Goal: Information Seeking & Learning: Learn about a topic

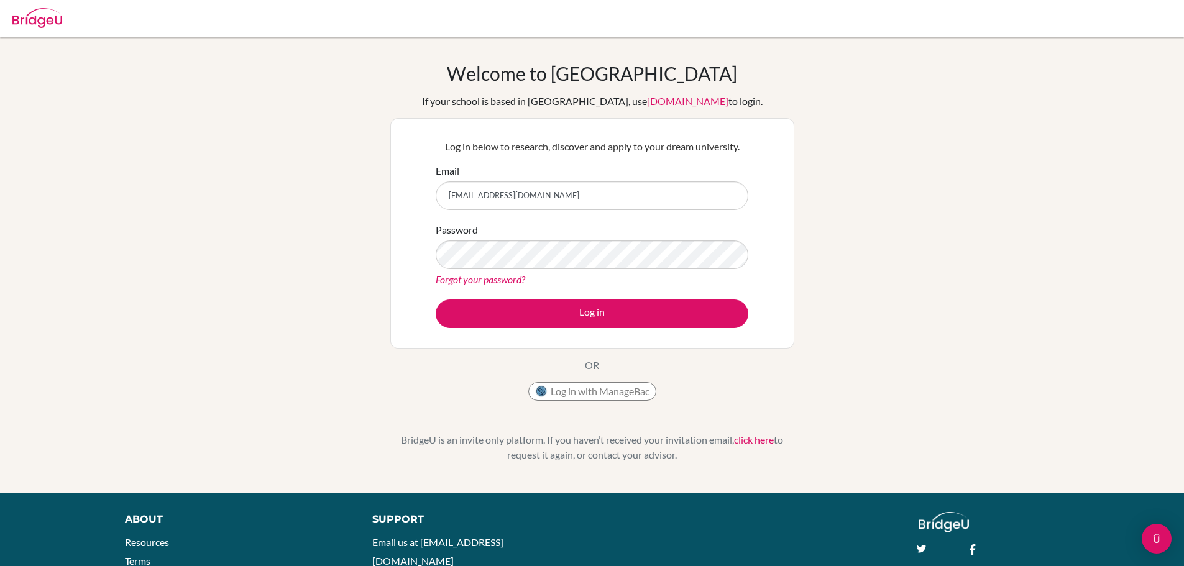
click at [436, 300] on button "Log in" at bounding box center [592, 314] width 313 height 29
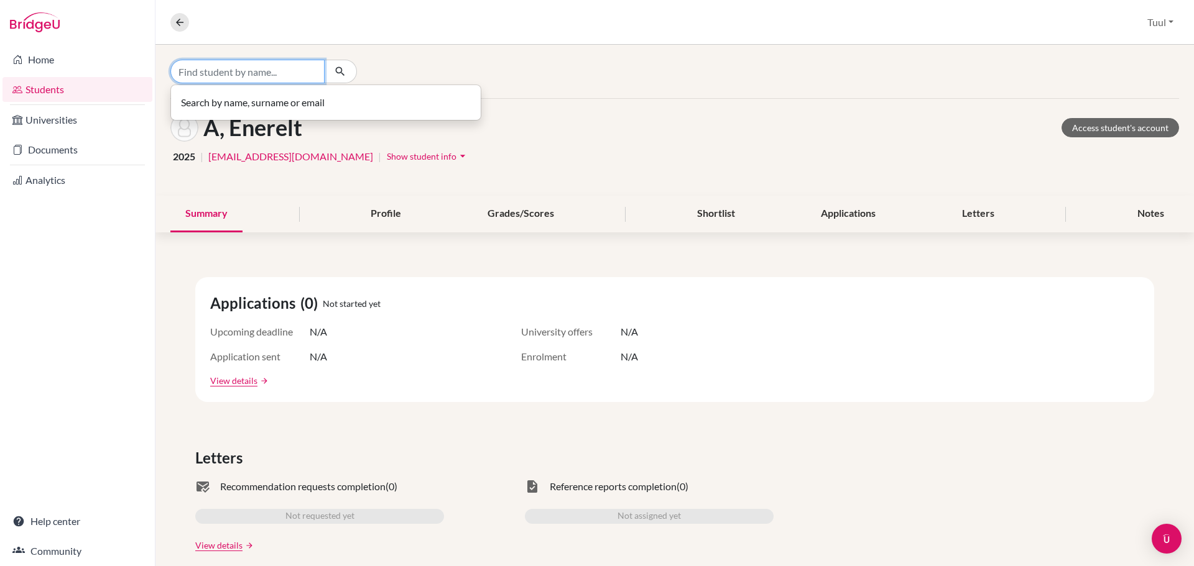
click at [253, 73] on input "Find student by name..." at bounding box center [247, 72] width 154 height 24
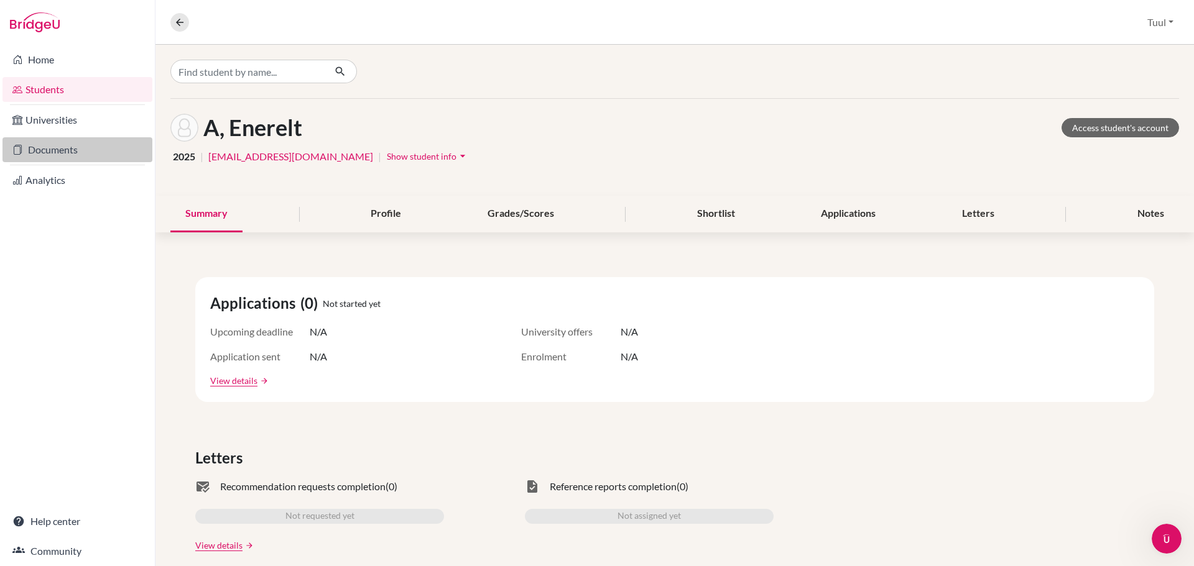
click at [83, 145] on link "Documents" at bounding box center [77, 149] width 150 height 25
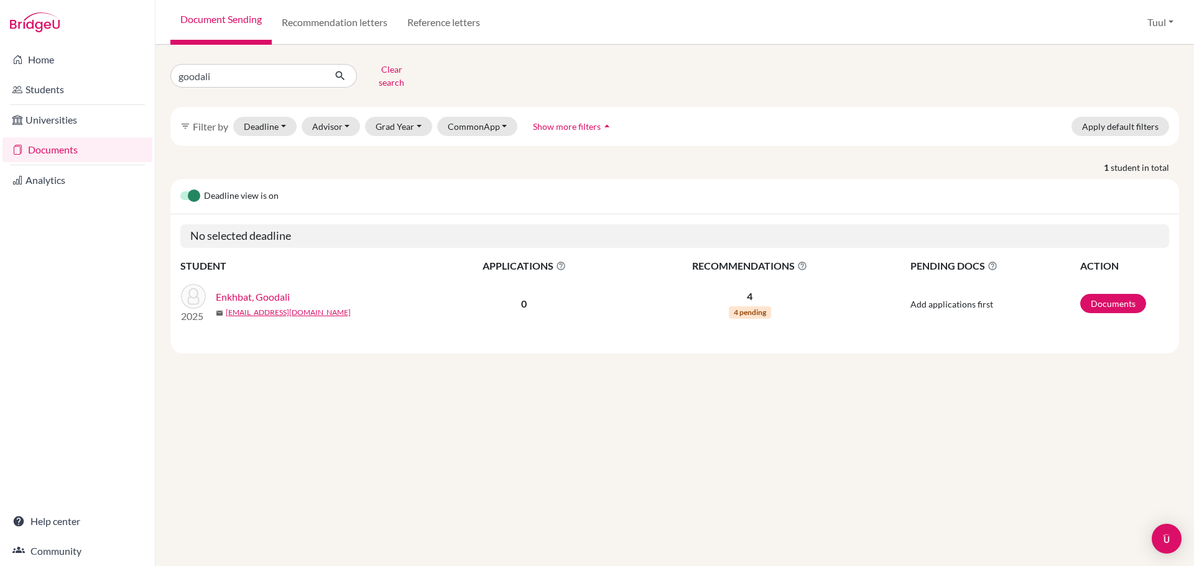
click at [55, 104] on hr at bounding box center [77, 104] width 135 height 1
click at [53, 118] on link "Universities" at bounding box center [77, 120] width 150 height 25
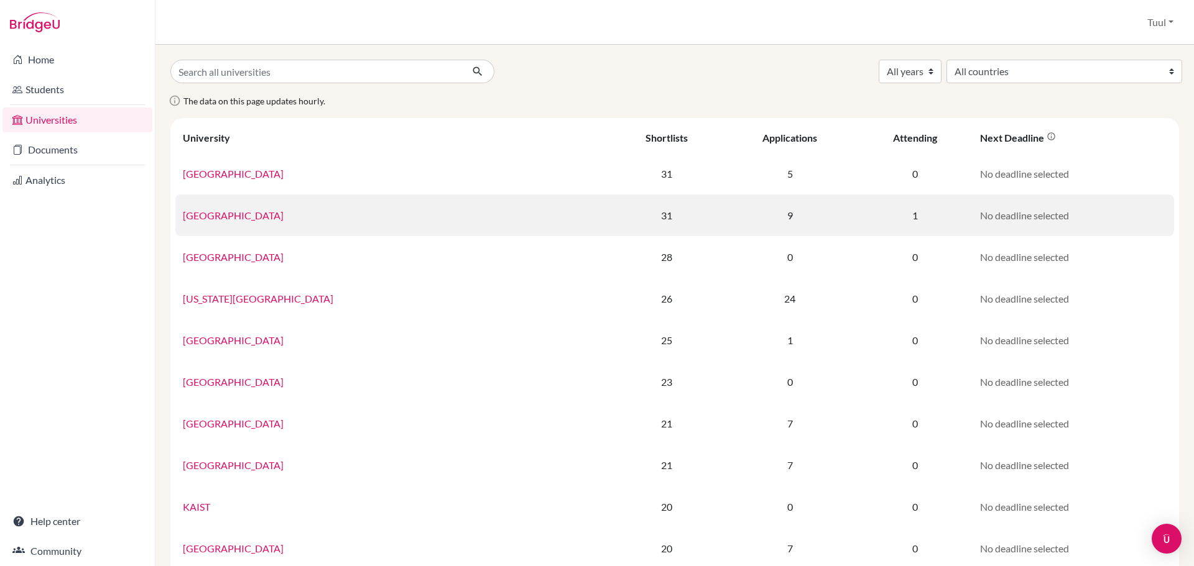
click at [234, 210] on link "[GEOGRAPHIC_DATA]" at bounding box center [233, 215] width 101 height 12
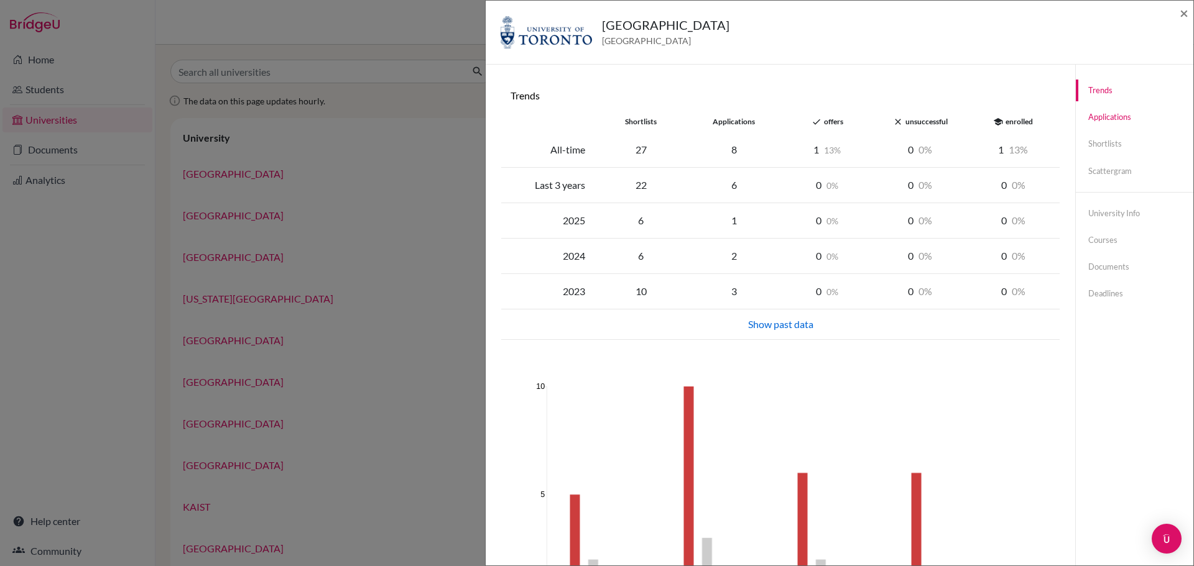
click at [1111, 120] on link "Applications" at bounding box center [1133, 117] width 117 height 22
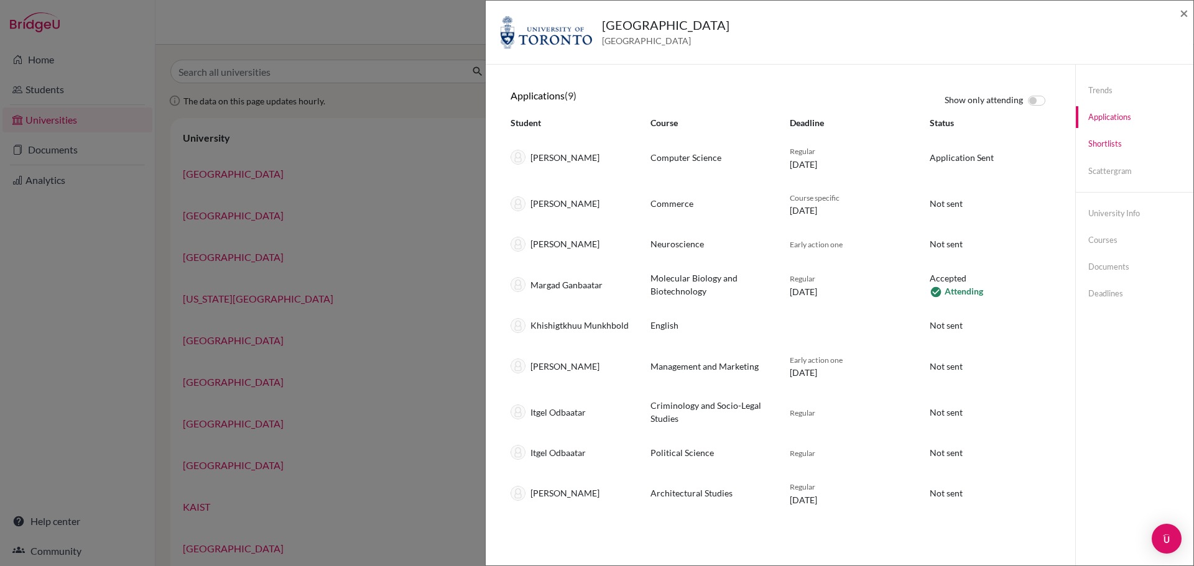
click at [1081, 141] on link "Shortlists" at bounding box center [1133, 144] width 117 height 22
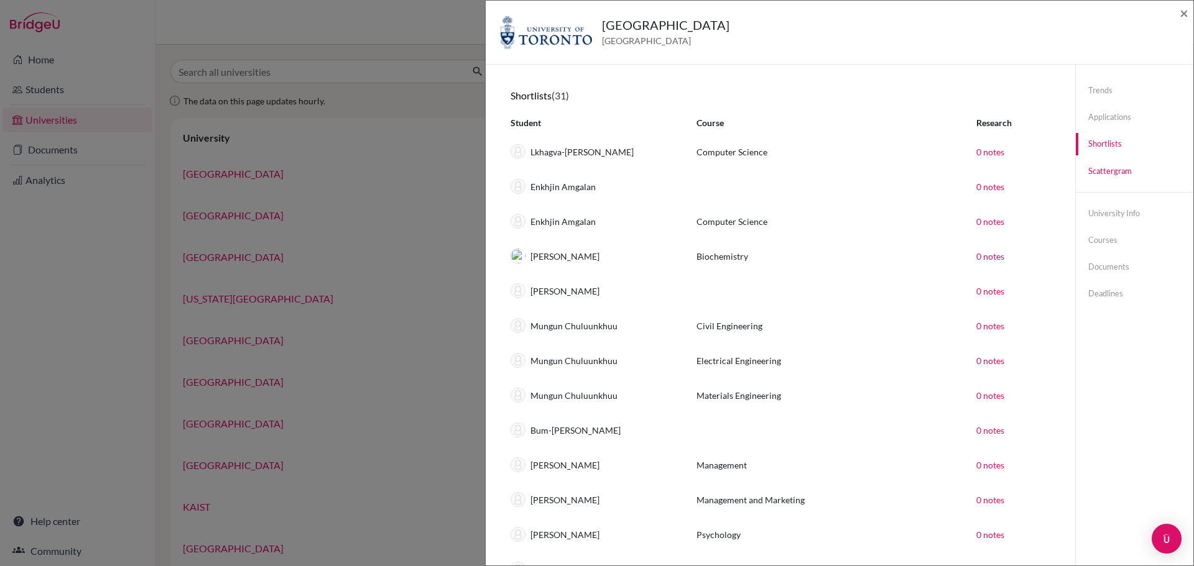
click at [1080, 168] on link "Scattergram" at bounding box center [1133, 171] width 117 height 22
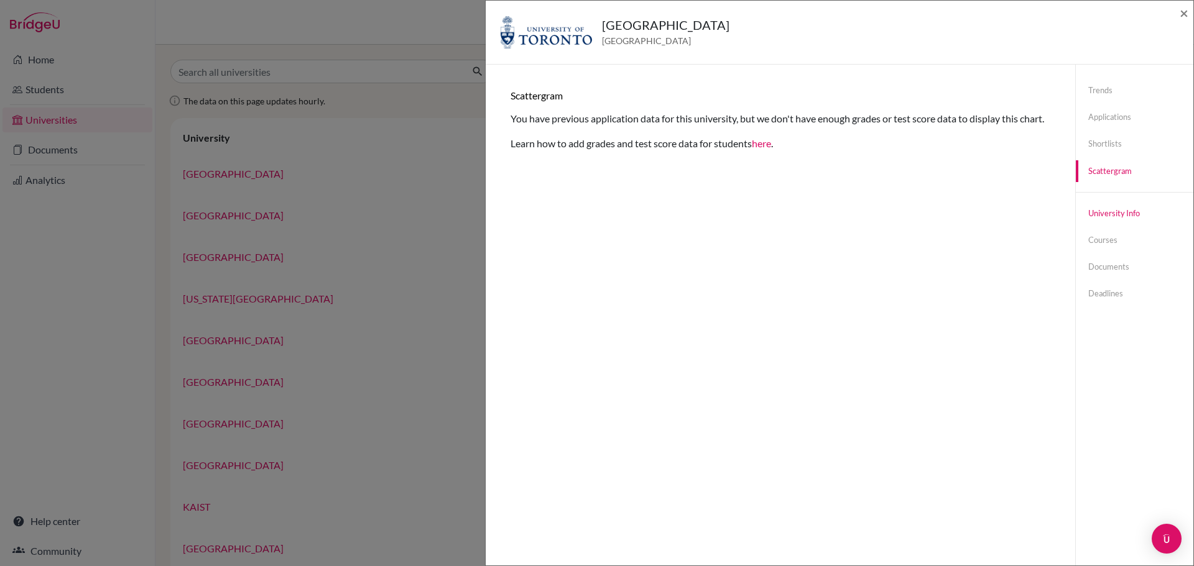
click at [1116, 209] on link "University info" at bounding box center [1133, 214] width 117 height 22
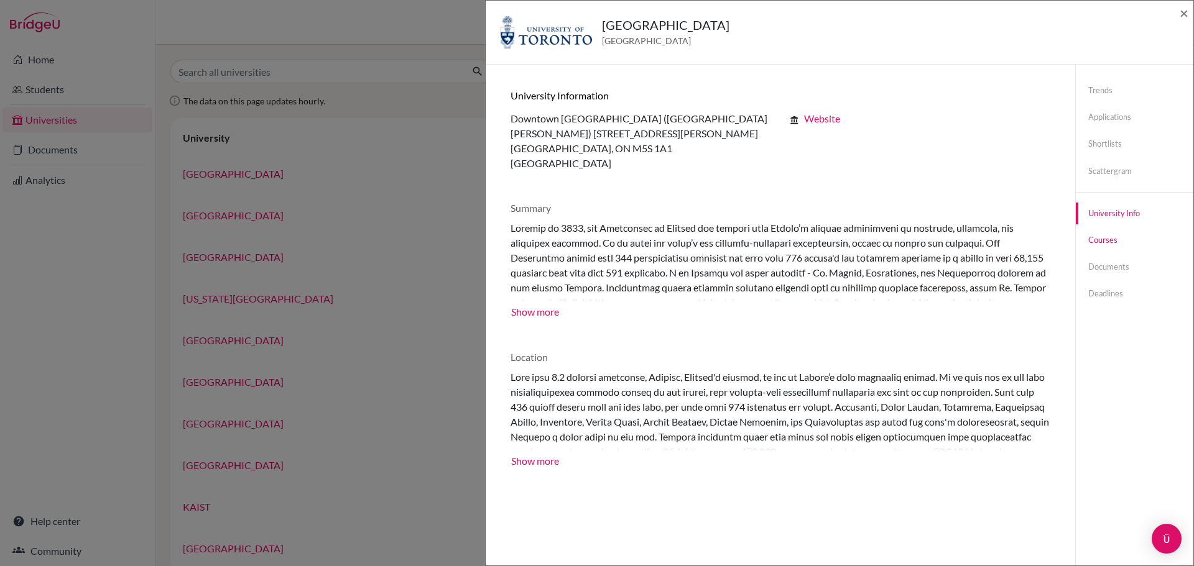
click at [1108, 239] on link "Courses" at bounding box center [1133, 240] width 117 height 22
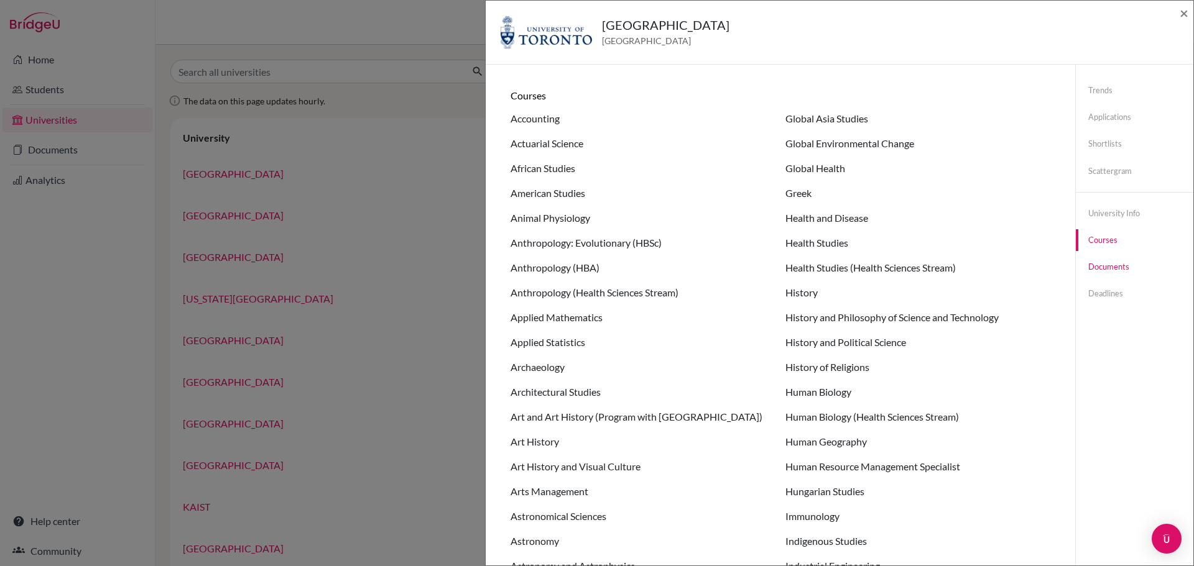
click at [1113, 262] on link "Documents" at bounding box center [1133, 267] width 117 height 22
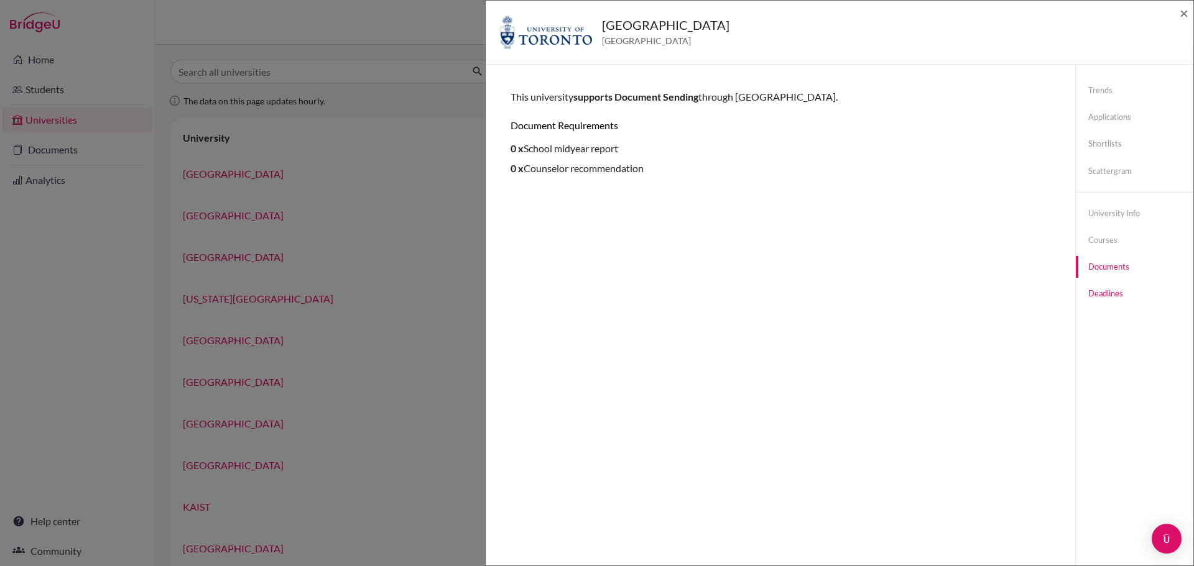
click at [1098, 292] on link "Deadlines" at bounding box center [1133, 294] width 117 height 22
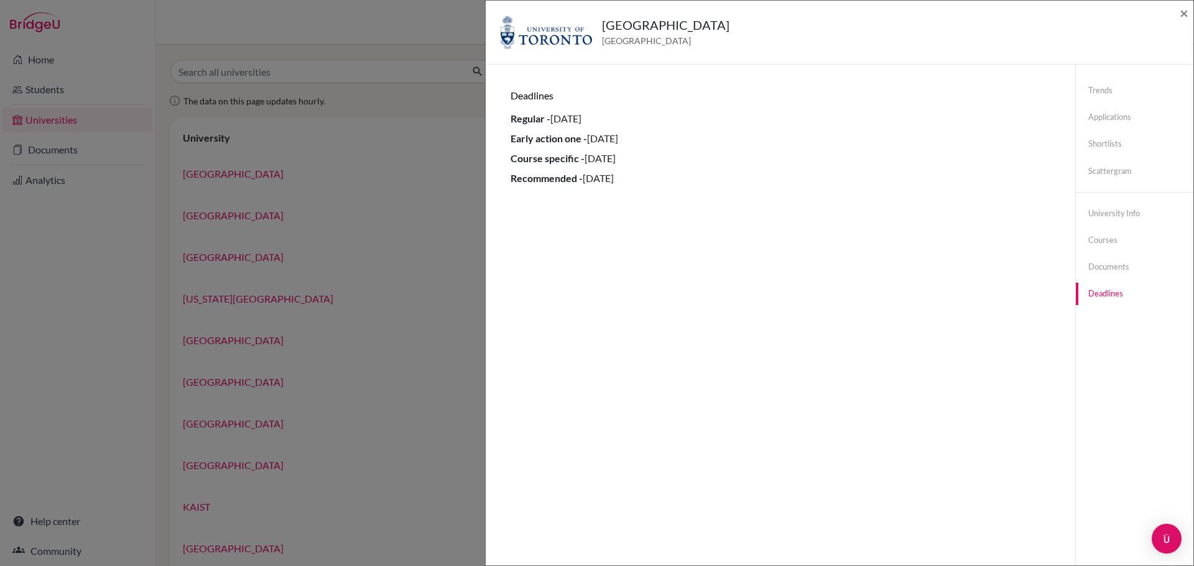
drag, startPoint x: 504, startPoint y: 113, endPoint x: 726, endPoint y: 138, distance: 224.0
click at [726, 138] on div "Trends shortlists applications done offers close unsuccessful school enrolled A…" at bounding box center [779, 348] width 559 height 536
click at [749, 182] on li "Recommended - [DATE]" at bounding box center [780, 178] width 540 height 15
click at [1185, 14] on span "×" at bounding box center [1183, 13] width 9 height 18
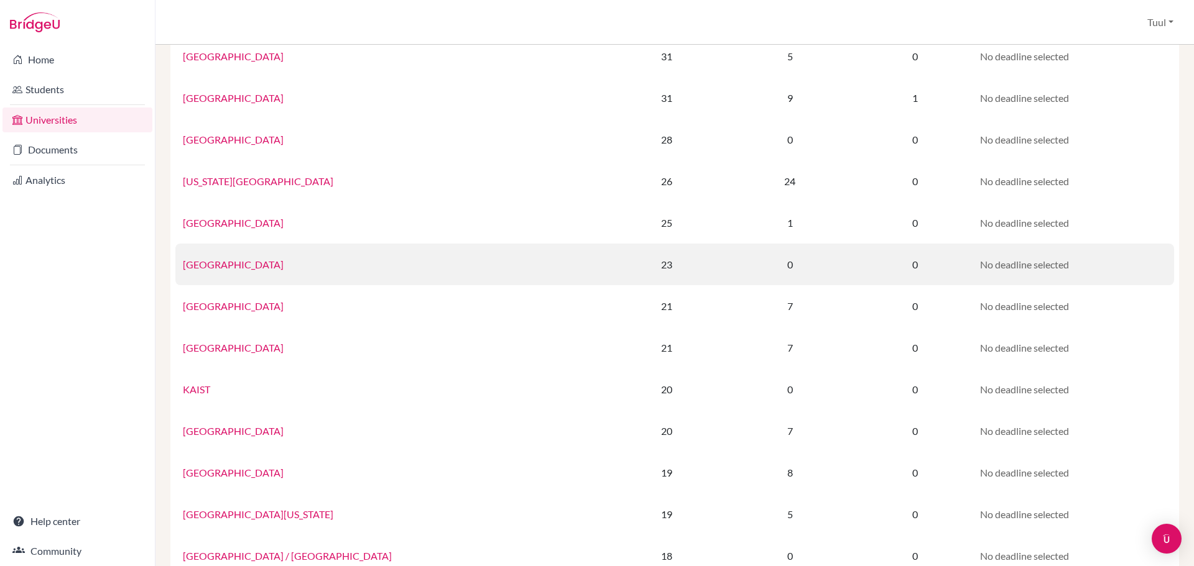
scroll to position [145, 0]
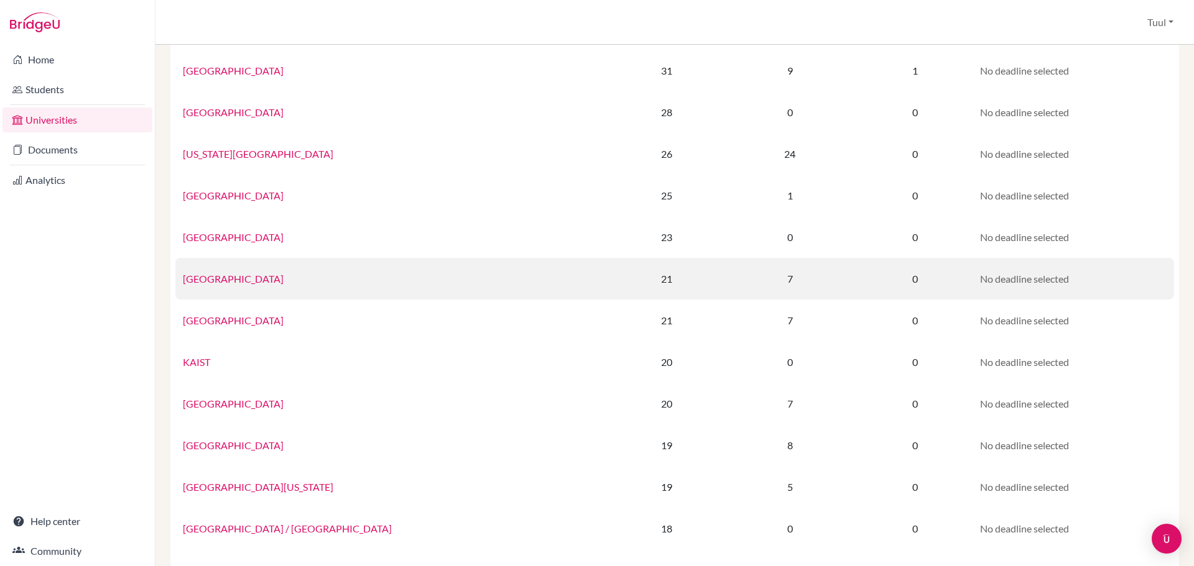
click at [241, 273] on link "[GEOGRAPHIC_DATA]" at bounding box center [233, 279] width 101 height 12
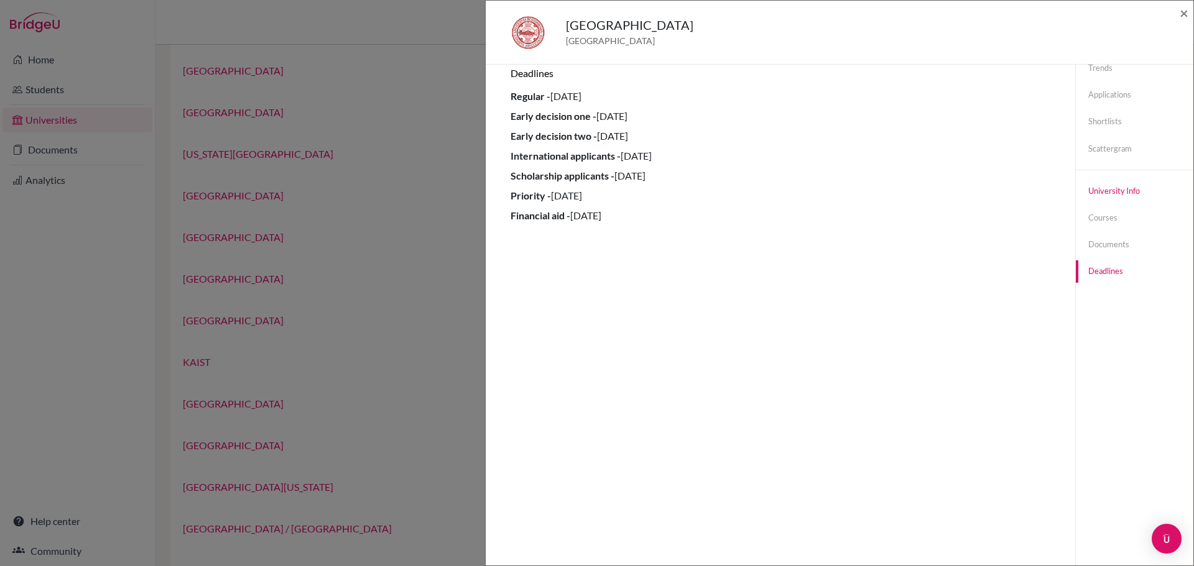
scroll to position [0, 0]
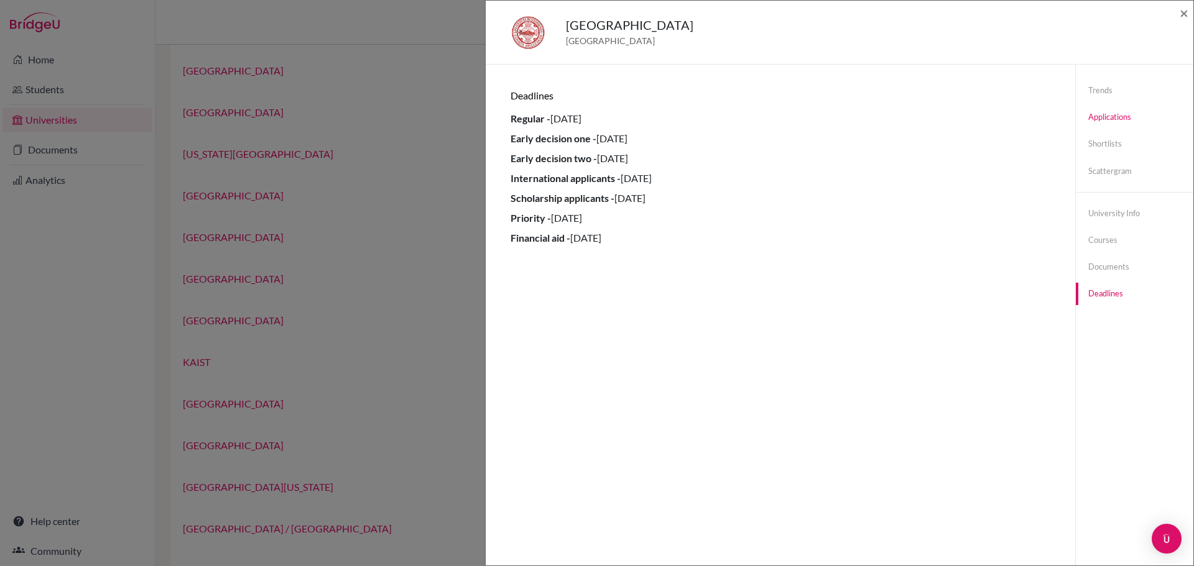
click at [1105, 119] on link "Applications" at bounding box center [1133, 117] width 117 height 22
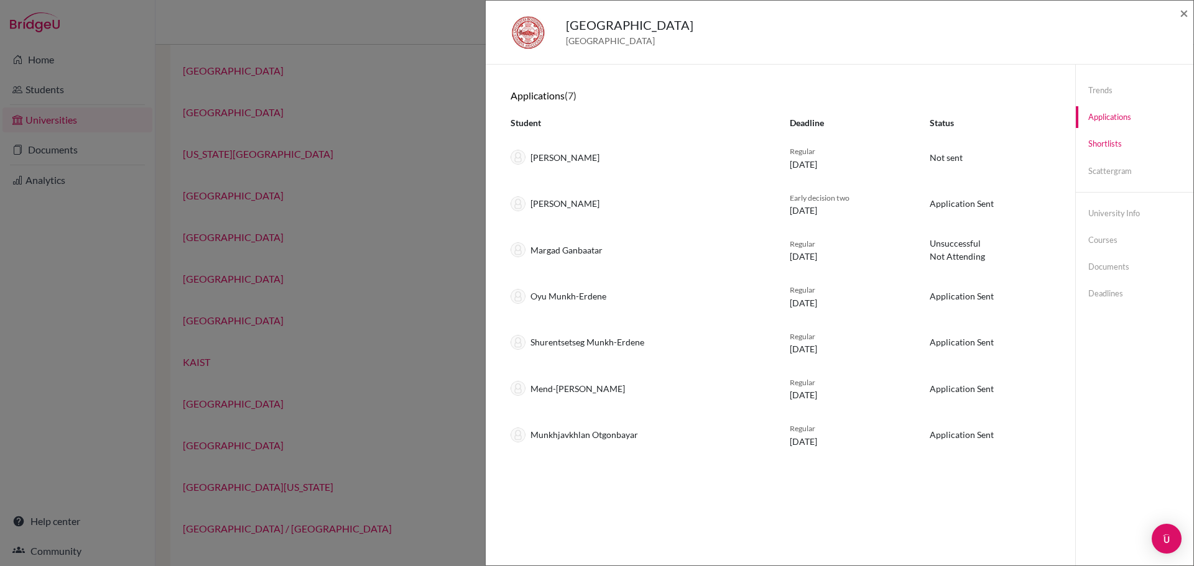
click at [1090, 137] on link "Shortlists" at bounding box center [1133, 144] width 117 height 22
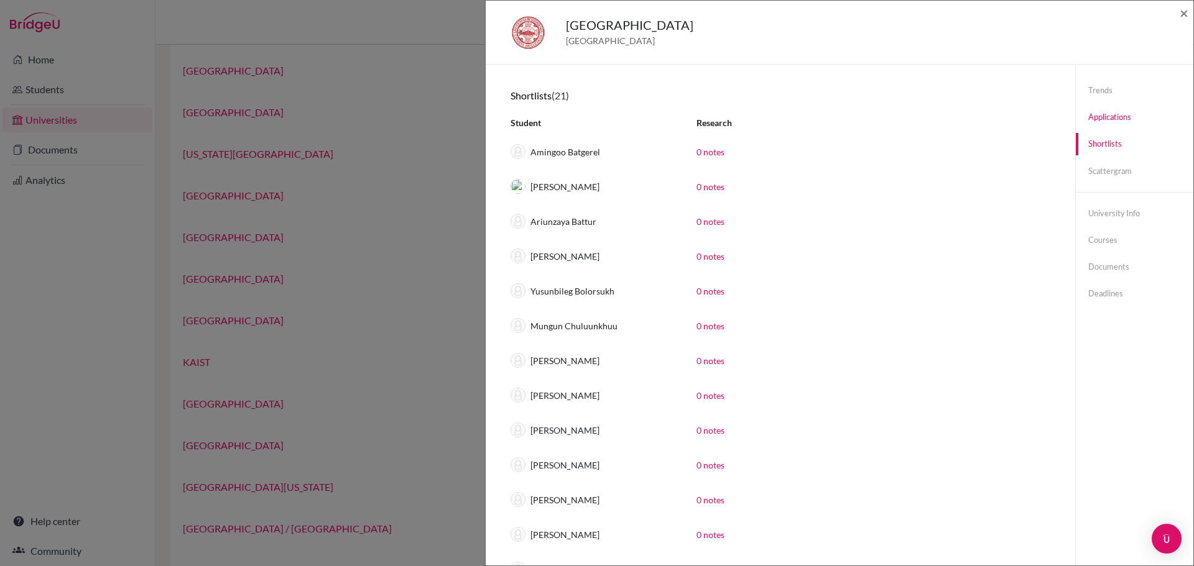
click at [1100, 116] on link "Applications" at bounding box center [1133, 117] width 117 height 22
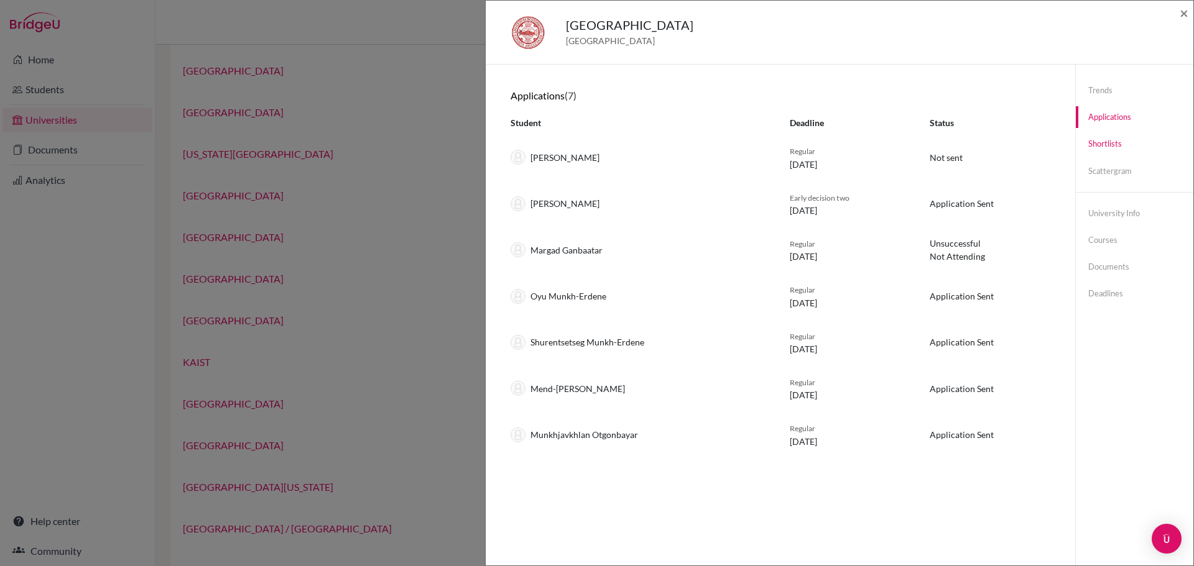
click at [1102, 139] on link "Shortlists" at bounding box center [1133, 144] width 117 height 22
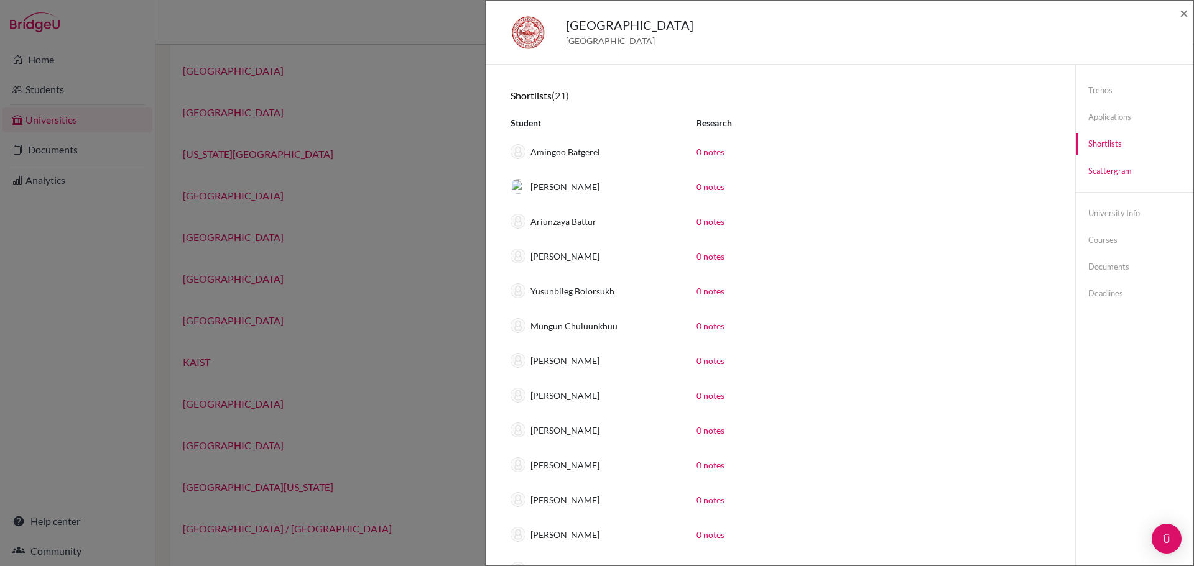
click at [1100, 163] on link "Scattergram" at bounding box center [1133, 171] width 117 height 22
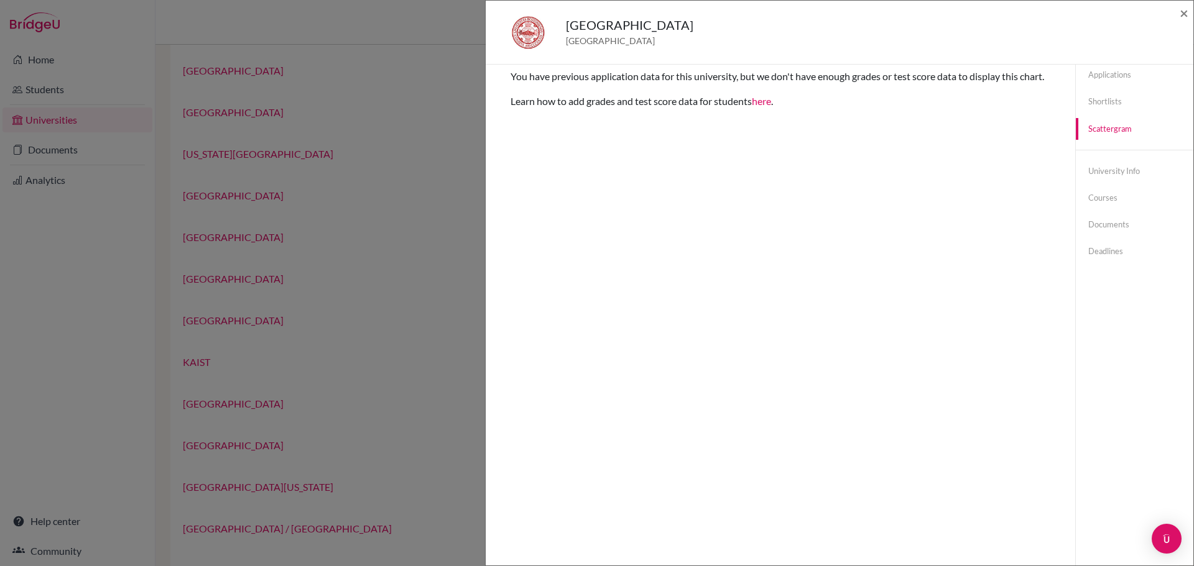
scroll to position [65, 0]
click at [1180, 9] on span "×" at bounding box center [1183, 13] width 9 height 18
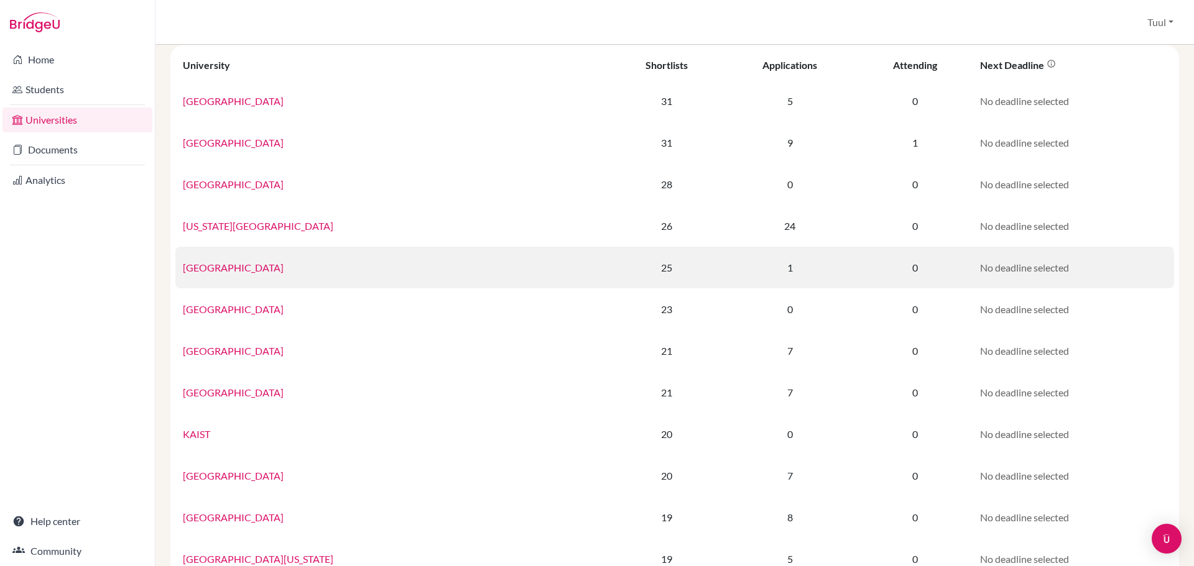
scroll to position [0, 0]
